Goal: Navigation & Orientation: Find specific page/section

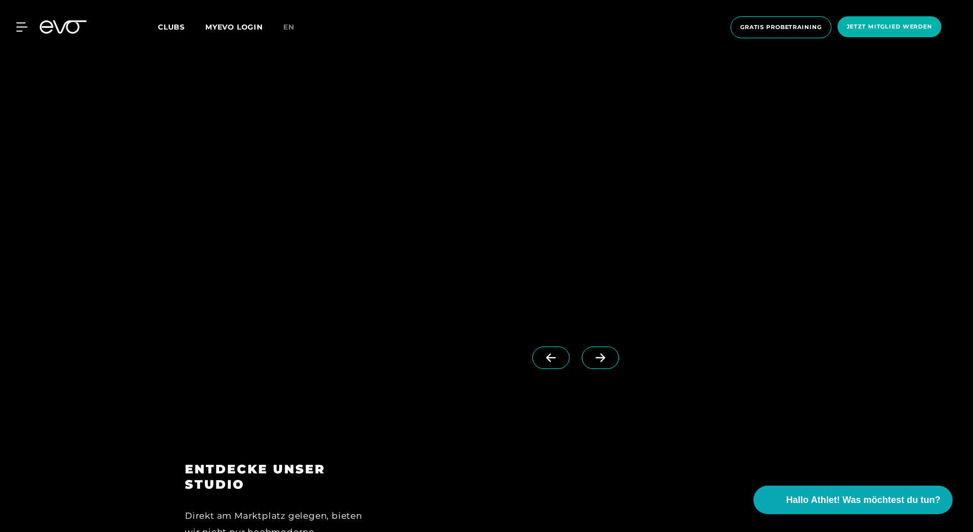
scroll to position [1376, 0]
click at [596, 356] on icon at bounding box center [601, 358] width 10 height 9
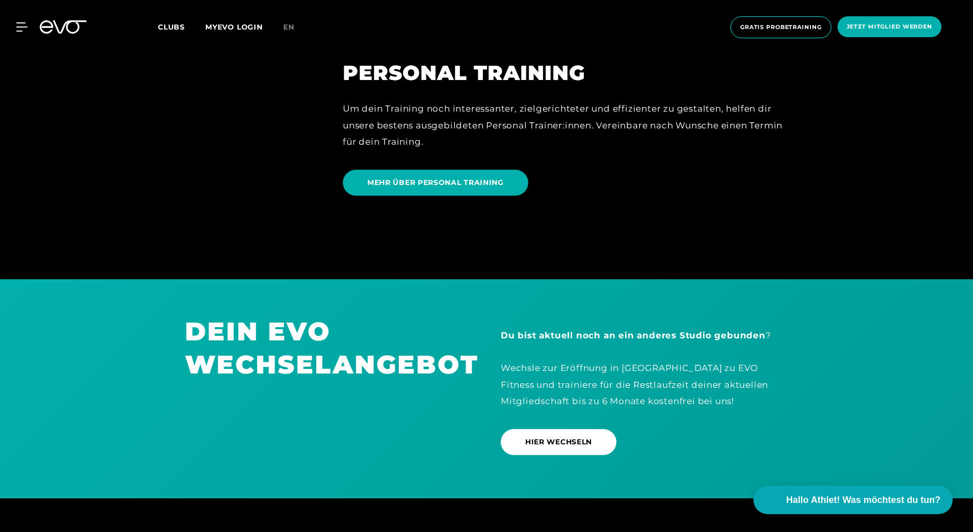
scroll to position [3109, 0]
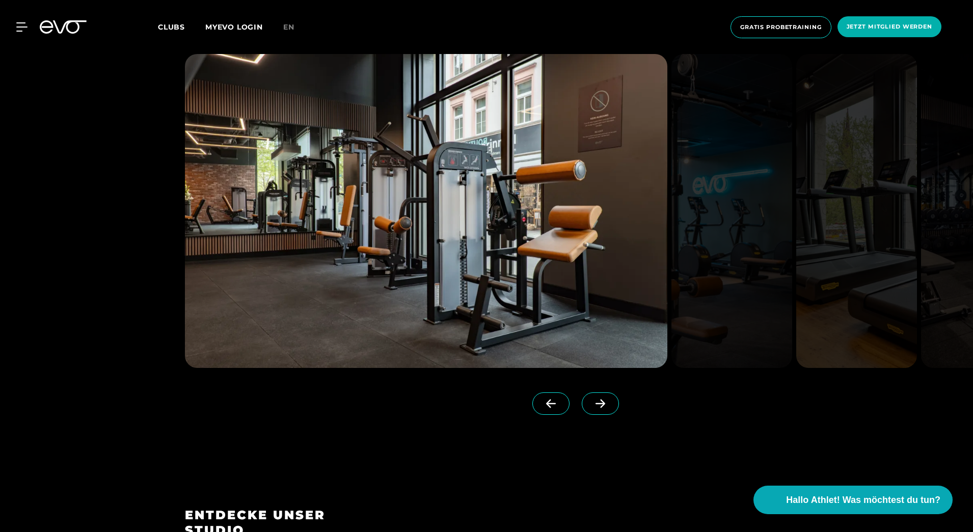
scroll to position [1321, 0]
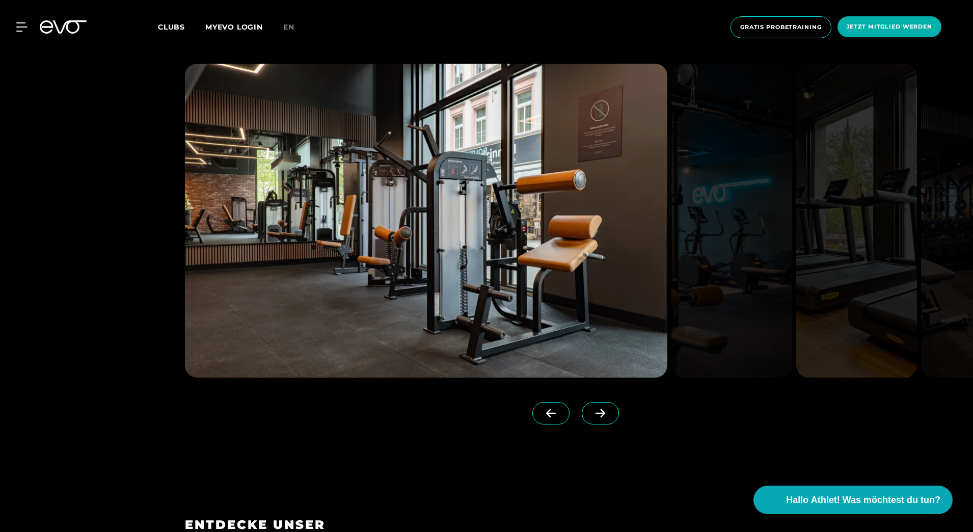
click at [583, 418] on span at bounding box center [600, 413] width 37 height 22
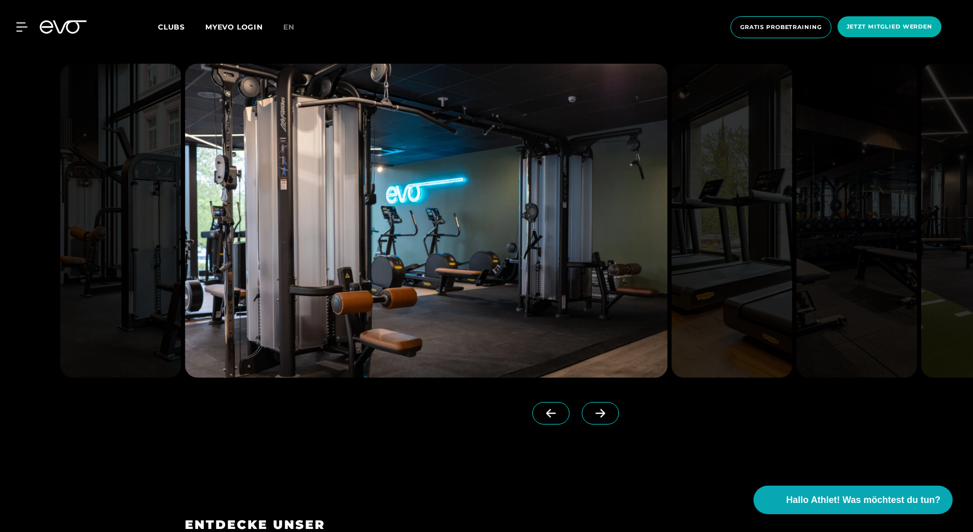
click at [583, 418] on span at bounding box center [600, 413] width 37 height 22
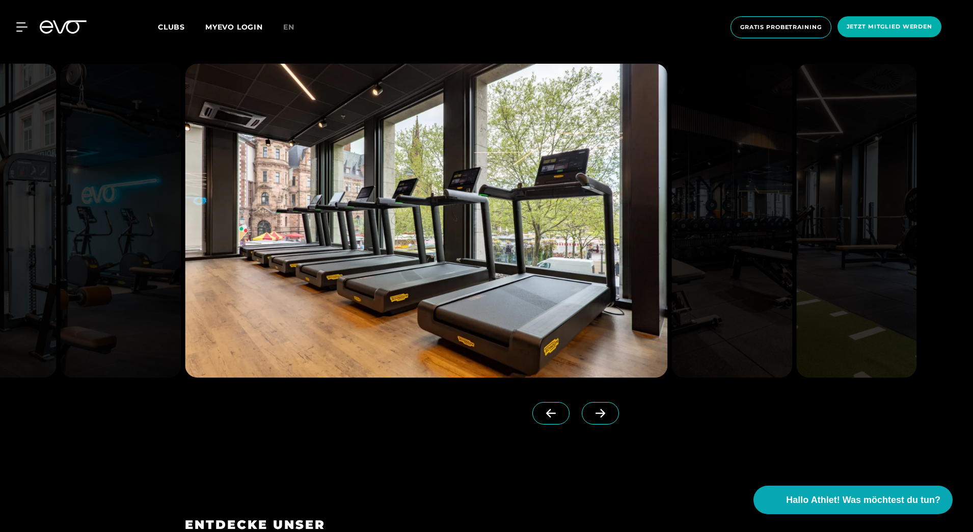
click at [583, 418] on span at bounding box center [600, 413] width 37 height 22
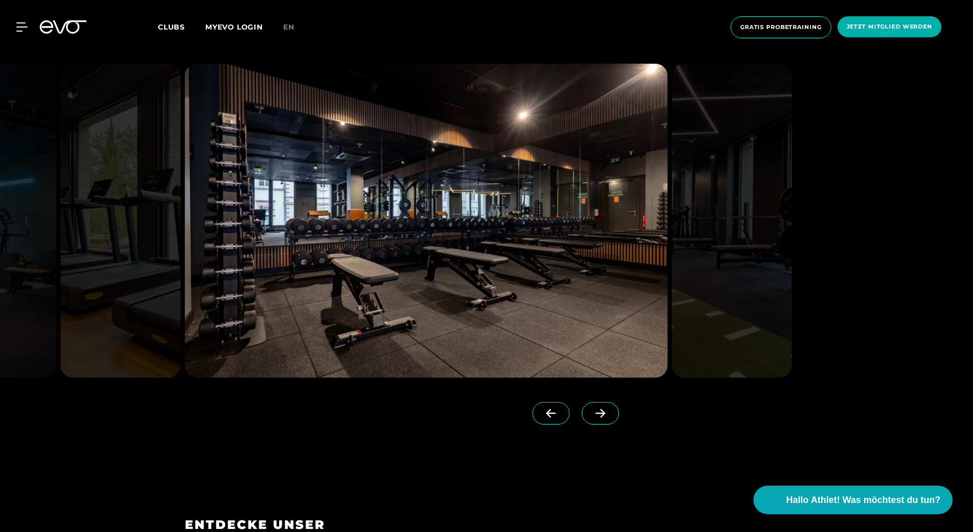
click at [583, 418] on span at bounding box center [600, 413] width 37 height 22
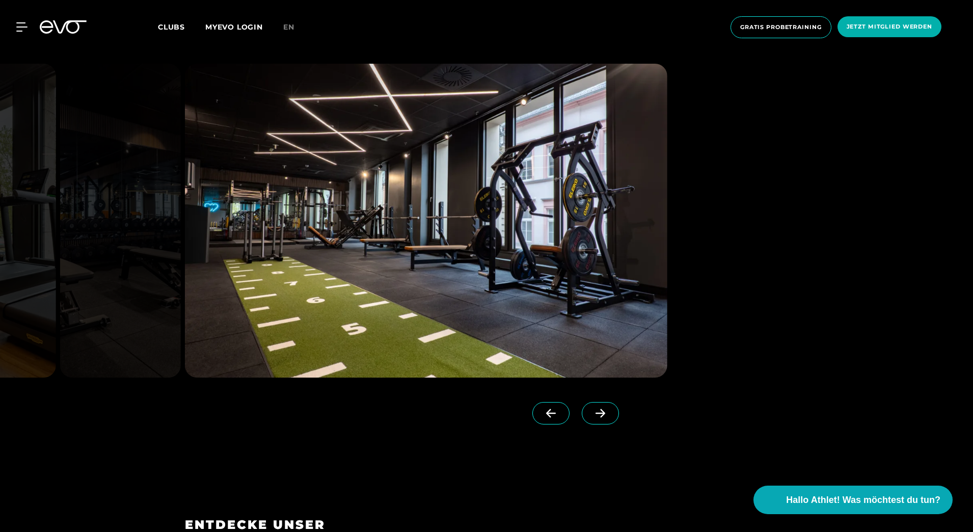
click at [583, 418] on span at bounding box center [600, 413] width 37 height 22
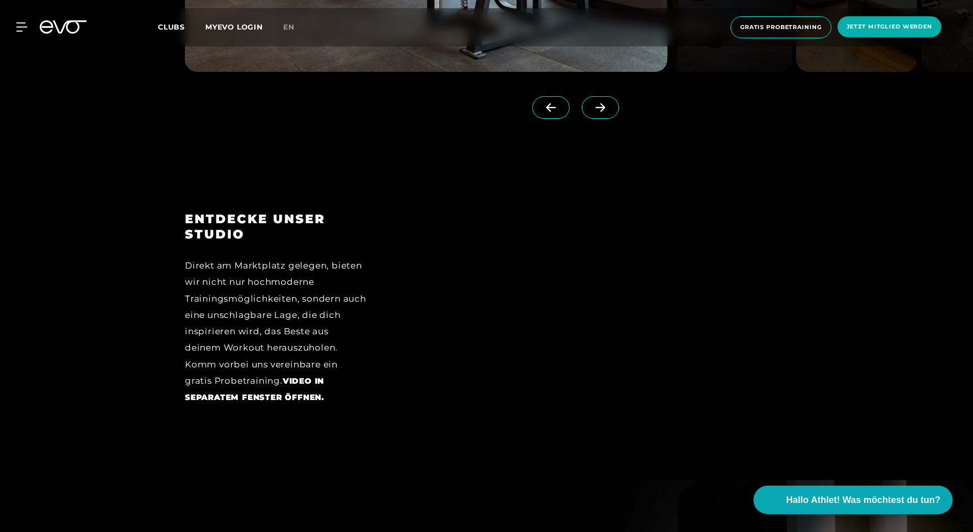
scroll to position [1678, 0]
